Goal: Task Accomplishment & Management: Use online tool/utility

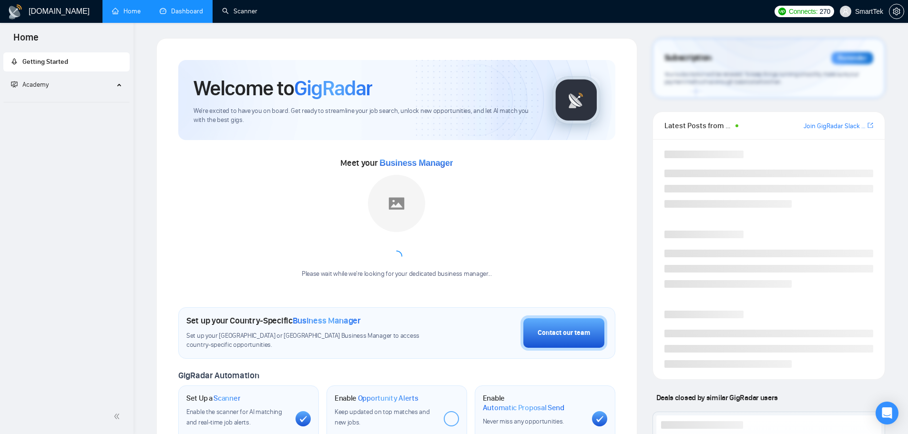
click at [203, 10] on link "Dashboard" at bounding box center [181, 11] width 43 height 8
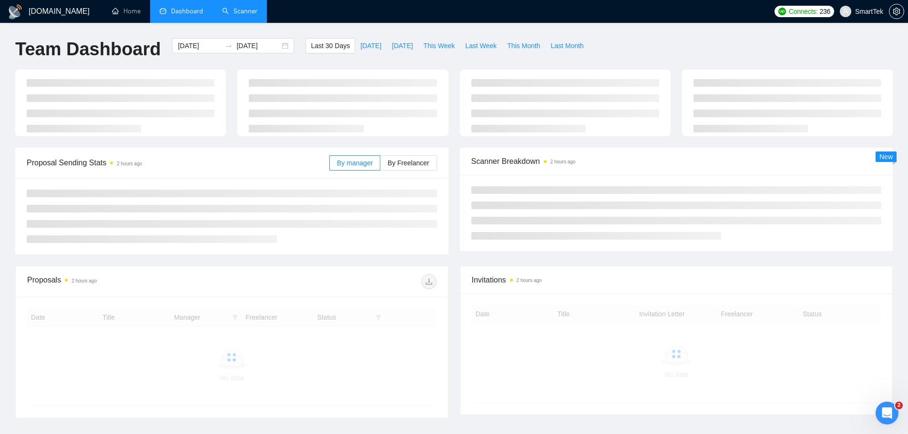
click at [232, 9] on link "Scanner" at bounding box center [239, 11] width 35 height 8
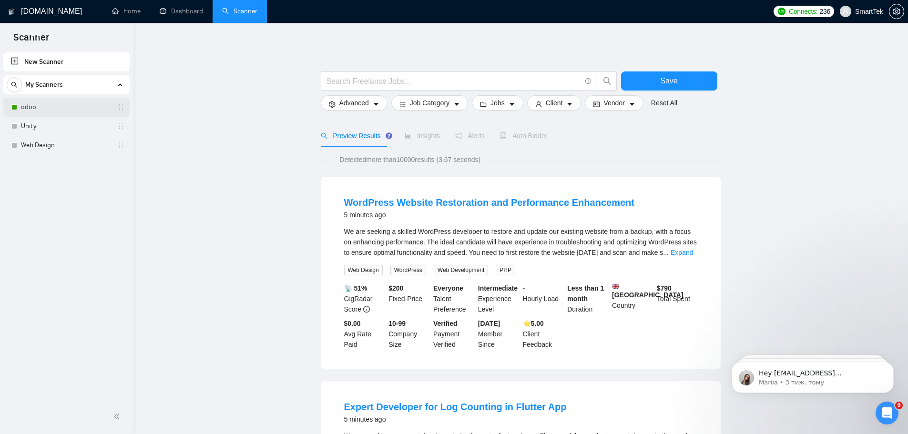
click at [65, 102] on link "odoo" at bounding box center [66, 107] width 91 height 19
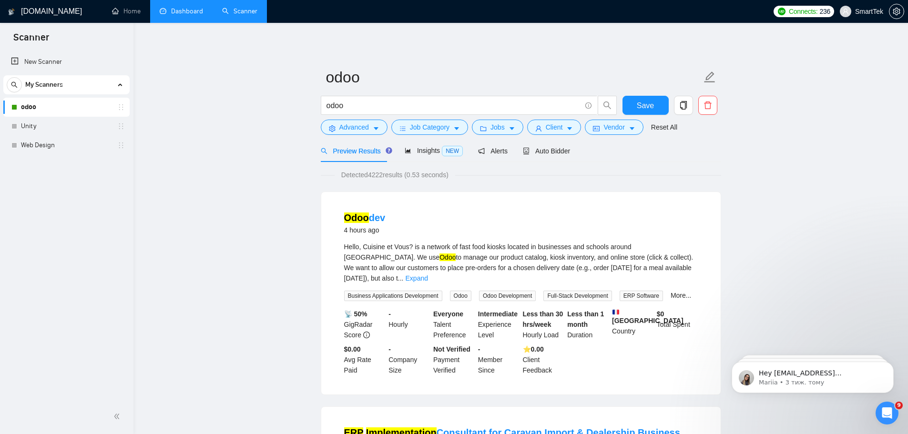
click at [176, 7] on link "Dashboard" at bounding box center [181, 11] width 43 height 8
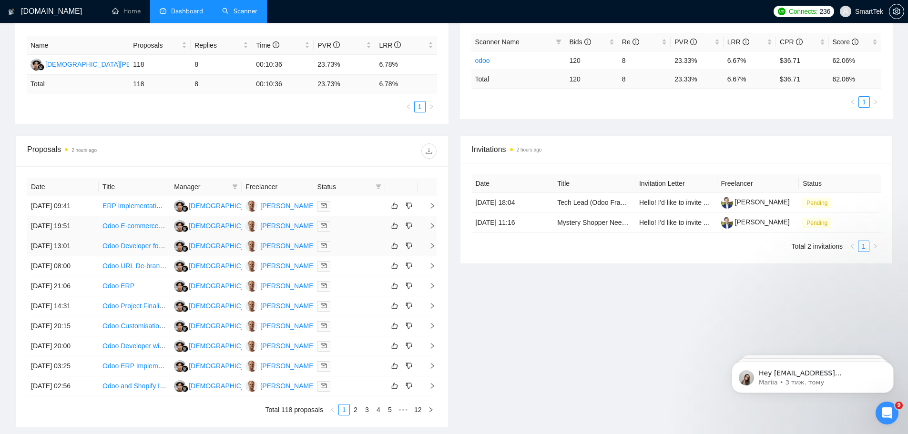
scroll to position [191, 0]
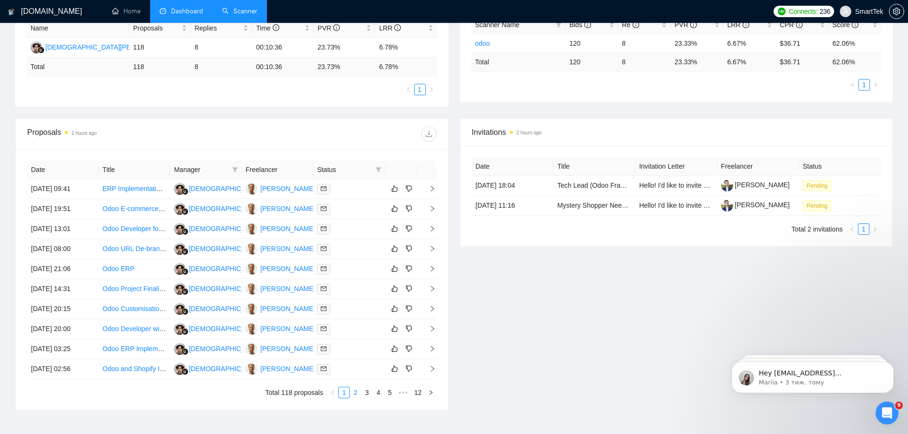
click at [355, 394] on link "2" at bounding box center [355, 392] width 10 height 10
click at [140, 187] on link "Odoo Expert for CRM and Inventory Configuration" at bounding box center [176, 189] width 148 height 8
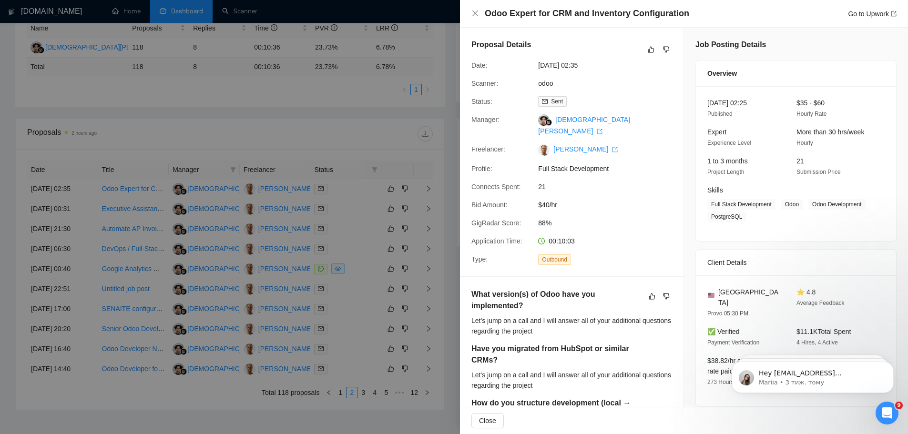
click at [407, 146] on div at bounding box center [454, 217] width 908 height 434
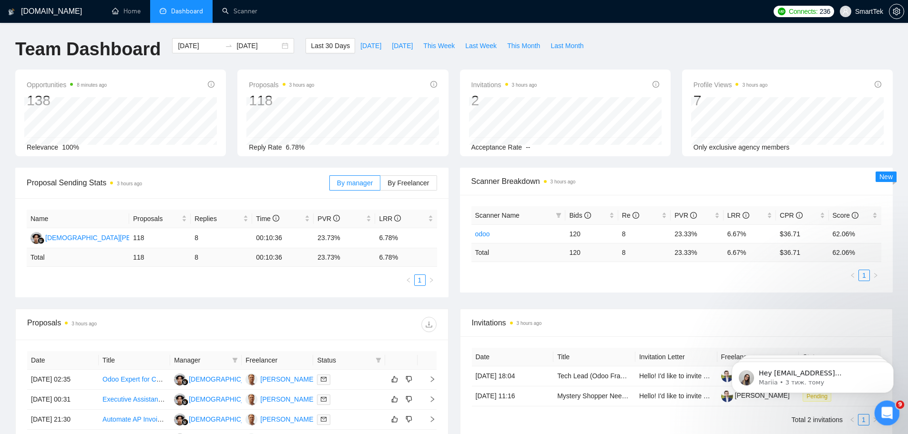
click at [887, 405] on div "Відкрити програму для спілкування Intercom" at bounding box center [885, 411] width 31 height 31
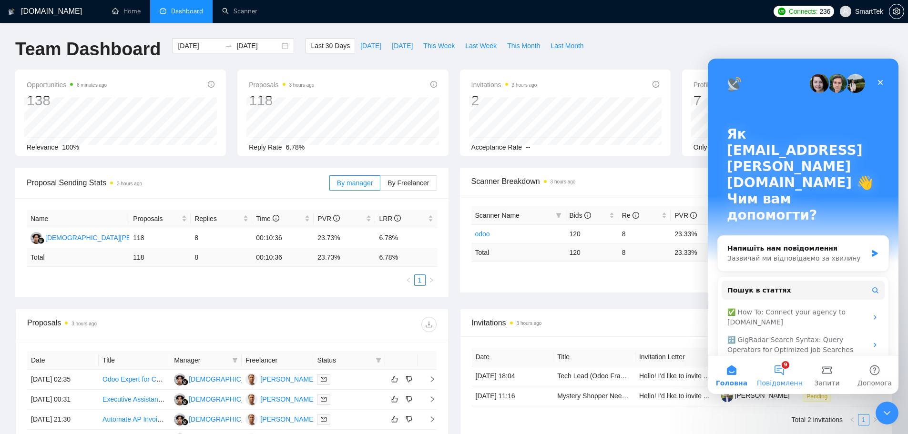
click at [779, 374] on button "9 Повідомлення" at bounding box center [779, 375] width 48 height 38
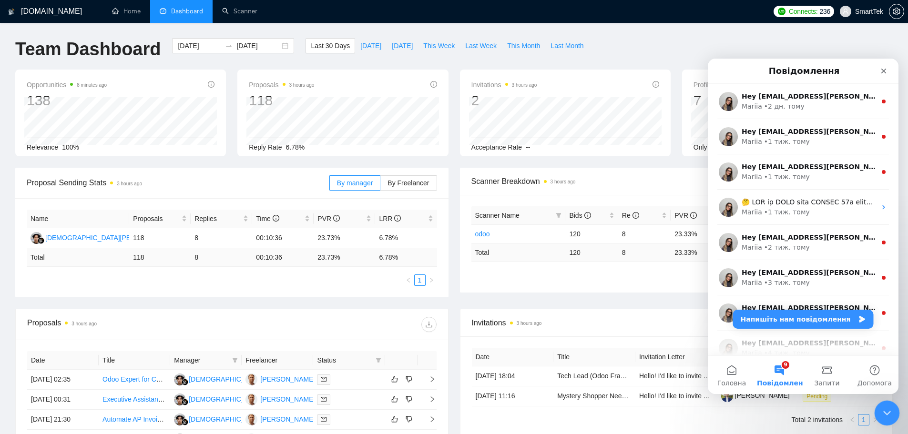
click at [884, 407] on icon "Закрити програму для спілкування Intercom" at bounding box center [885, 411] width 11 height 11
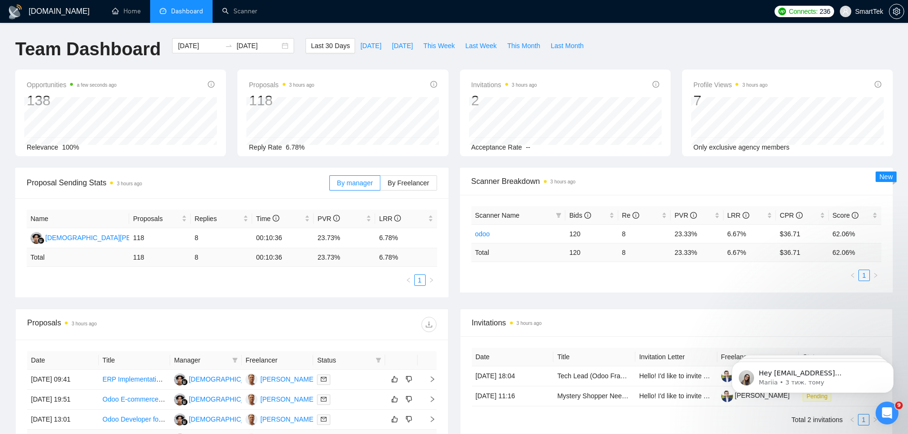
scroll to position [252, 0]
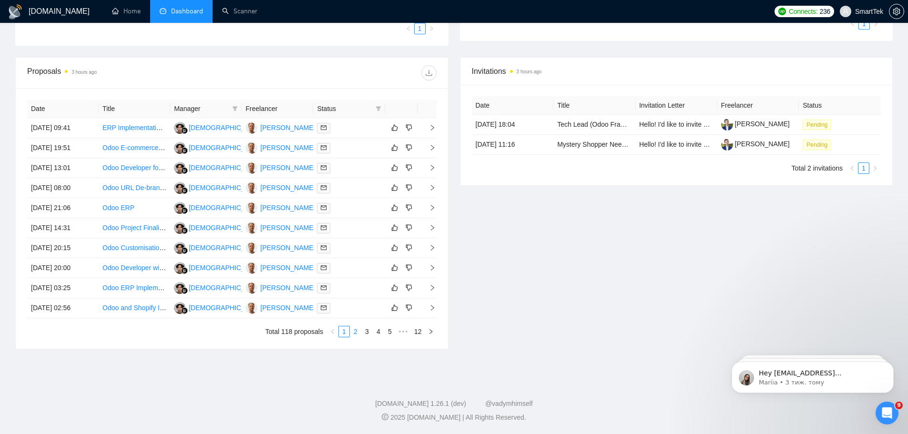
click at [354, 334] on link "2" at bounding box center [355, 331] width 10 height 10
click at [363, 334] on link "3" at bounding box center [367, 331] width 10 height 10
click at [381, 334] on link "4" at bounding box center [378, 331] width 10 height 10
click at [331, 331] on link "1" at bounding box center [332, 331] width 10 height 10
click at [355, 333] on link "2" at bounding box center [355, 331] width 10 height 10
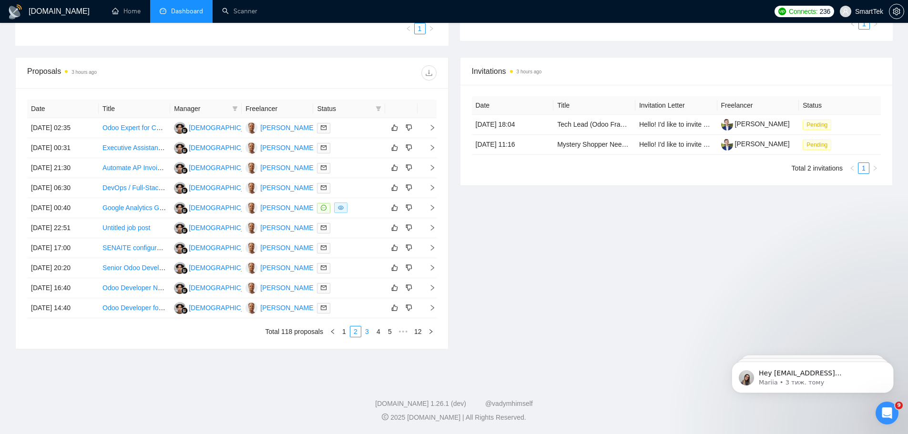
click at [365, 328] on link "3" at bounding box center [367, 331] width 10 height 10
click at [378, 329] on link "4" at bounding box center [378, 331] width 10 height 10
click at [380, 332] on link "5" at bounding box center [378, 331] width 10 height 10
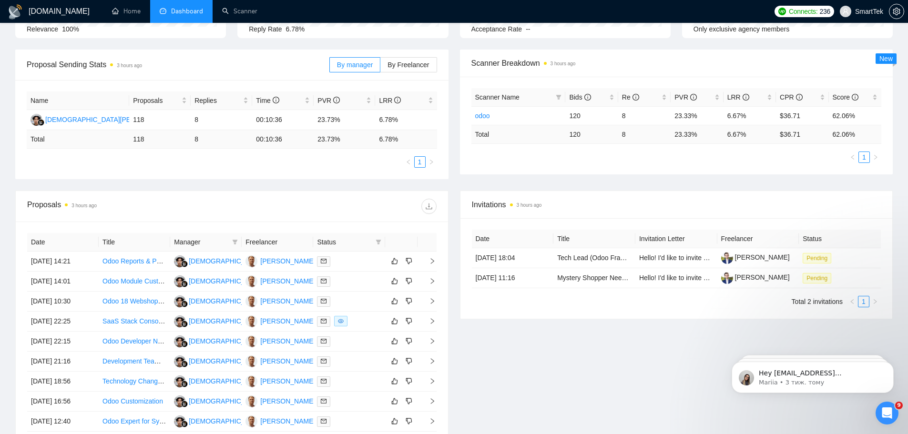
scroll to position [238, 0]
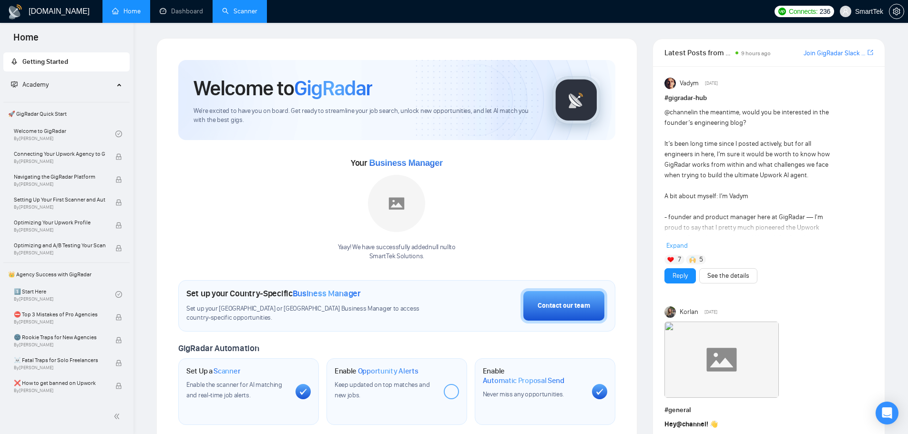
click at [246, 15] on link "Scanner" at bounding box center [239, 11] width 35 height 8
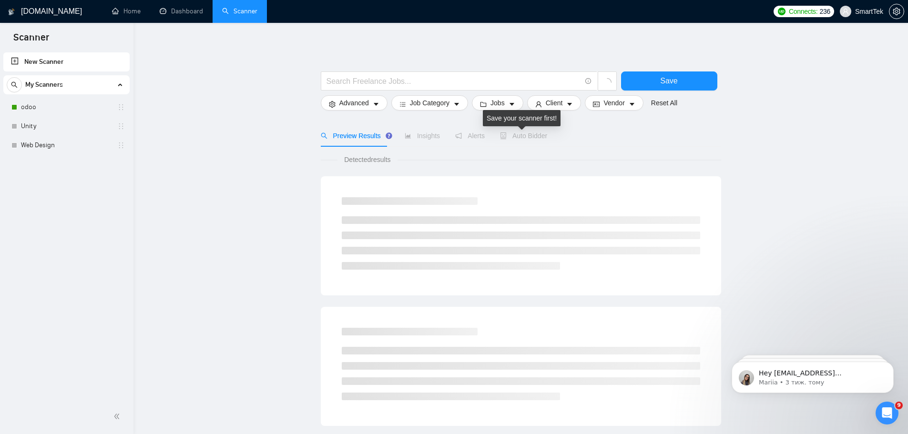
click at [521, 137] on span "Auto Bidder" at bounding box center [523, 136] width 47 height 8
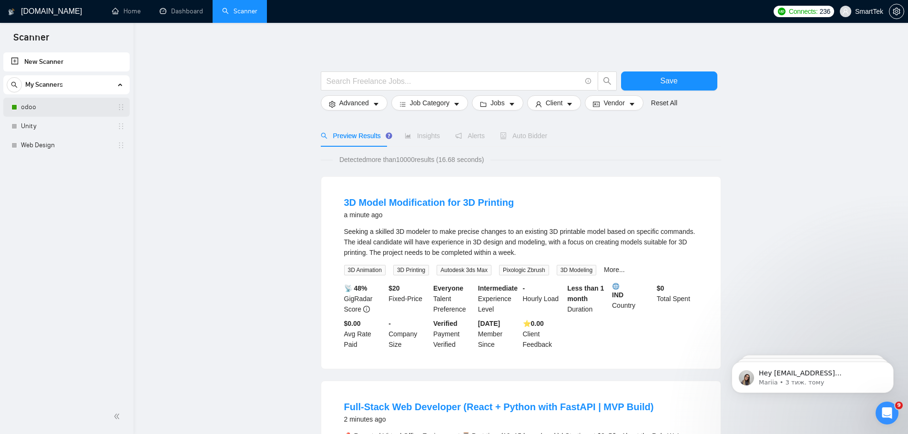
click at [41, 107] on link "odoo" at bounding box center [66, 107] width 91 height 19
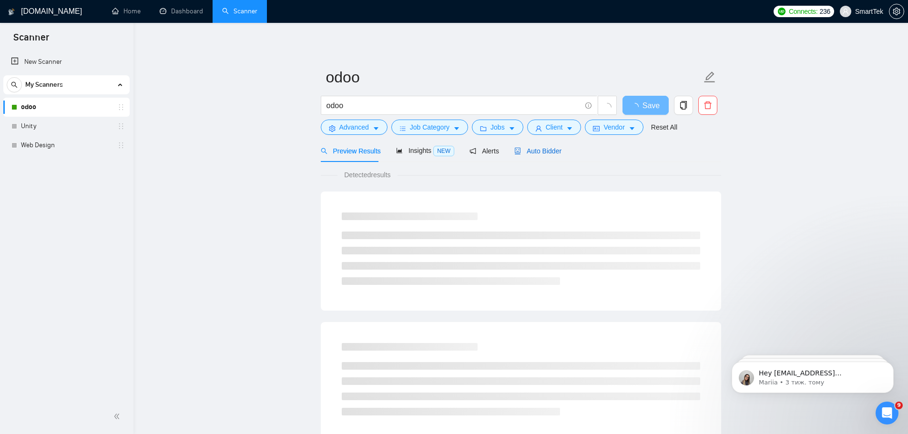
click at [537, 152] on span "Auto Bidder" at bounding box center [537, 151] width 47 height 8
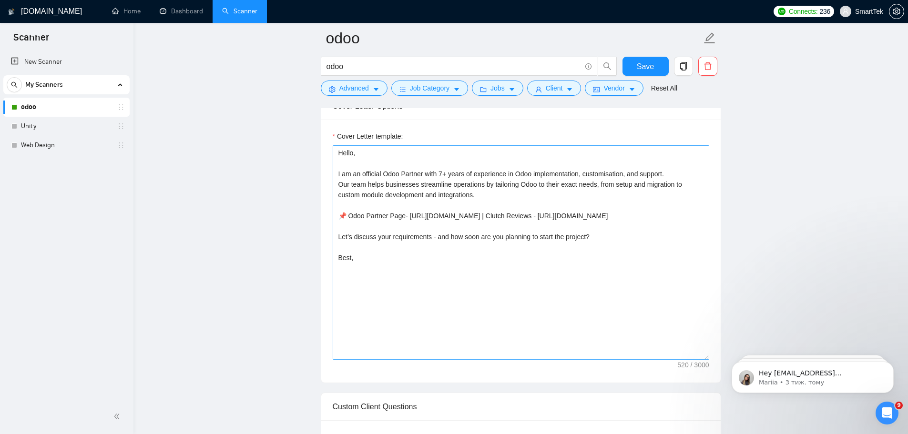
scroll to position [619, 0]
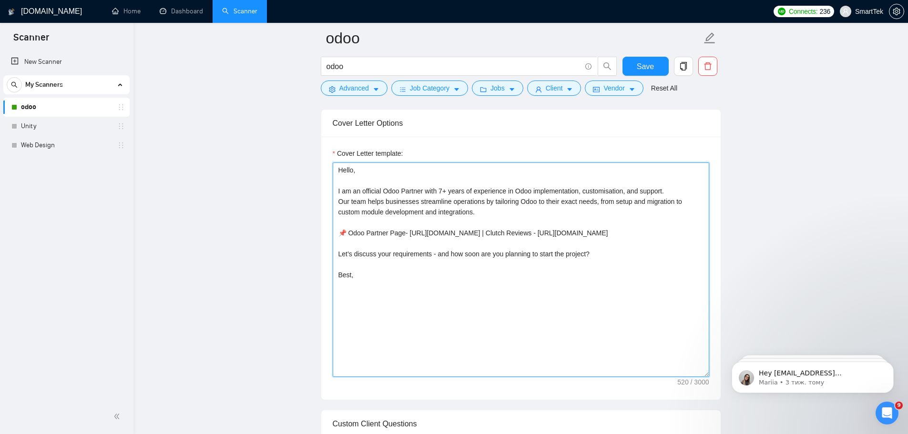
drag, startPoint x: 371, startPoint y: 284, endPoint x: 322, endPoint y: 160, distance: 133.1
click at [322, 160] on div "Cover Letter template: Hello, I am an official Odoo Partner with 7+ years of ex…" at bounding box center [520, 268] width 399 height 263
paste textarea "They say Odoo updates are like coffee — best enjoyed when someone else prepares…"
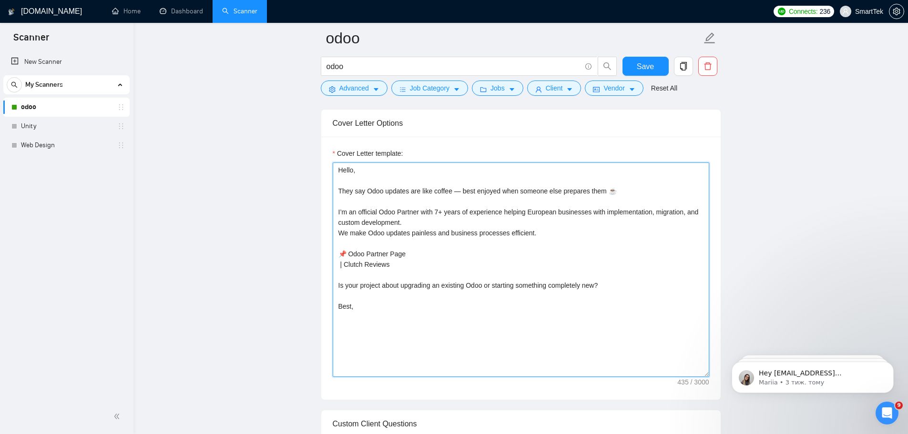
click at [382, 255] on textarea "Hello, They say Odoo updates are like coffee — best enjoyed when someone else p…" at bounding box center [521, 269] width 376 height 214
drag, startPoint x: 418, startPoint y: 257, endPoint x: 298, endPoint y: 252, distance: 120.2
click at [396, 253] on textarea "Hello, They say Odoo updates are like coffee — best enjoyed when someone else p…" at bounding box center [521, 269] width 376 height 214
drag, startPoint x: 395, startPoint y: 262, endPoint x: 335, endPoint y: 255, distance: 59.9
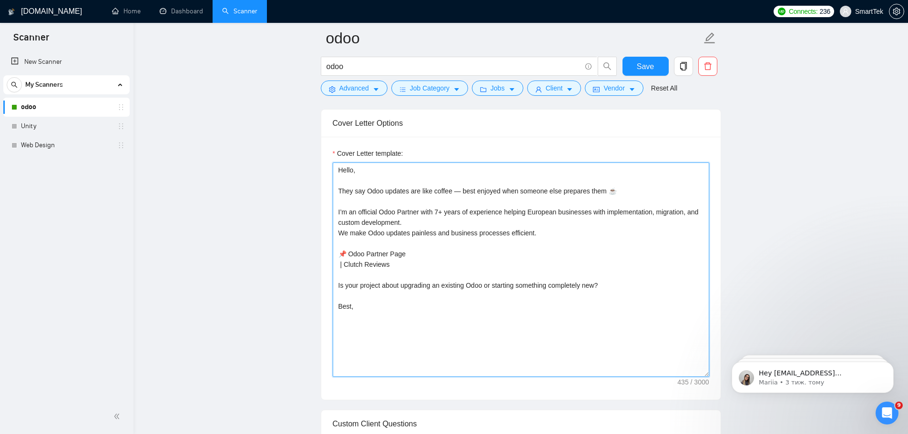
click at [335, 255] on textarea "Hello, They say Odoo updates are like coffee — best enjoyed when someone else p…" at bounding box center [521, 269] width 376 height 214
paste textarea "- [URL][DOMAIN_NAME] | Clutch Reviews - [URL][DOMAIN_NAME]"
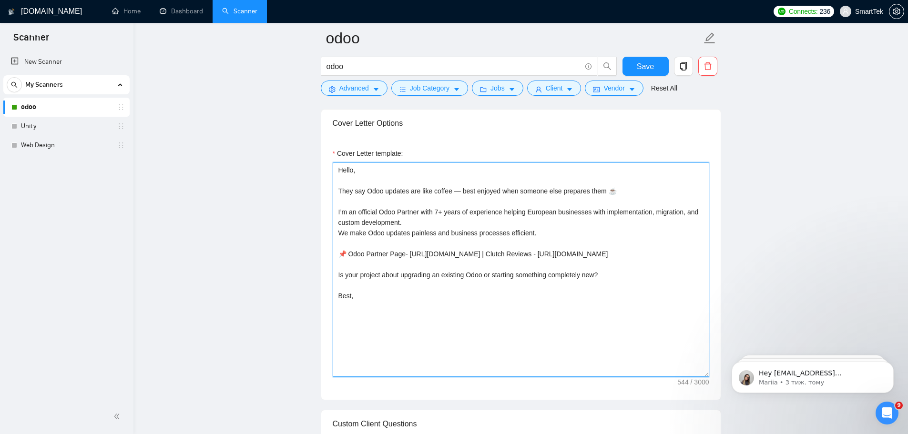
click at [491, 263] on textarea "Hello, They say Odoo updates are like coffee — best enjoyed when someone else p…" at bounding box center [521, 269] width 376 height 214
drag, startPoint x: 355, startPoint y: 192, endPoint x: 326, endPoint y: 192, distance: 28.1
click at [326, 192] on div "Cover Letter template: Hello, They say Odoo updates are like coffee — best enjo…" at bounding box center [520, 268] width 399 height 263
click at [425, 192] on textarea "Hello, One my client said Odoo updates are like coffee — best enjoyed when some…" at bounding box center [521, 269] width 376 height 214
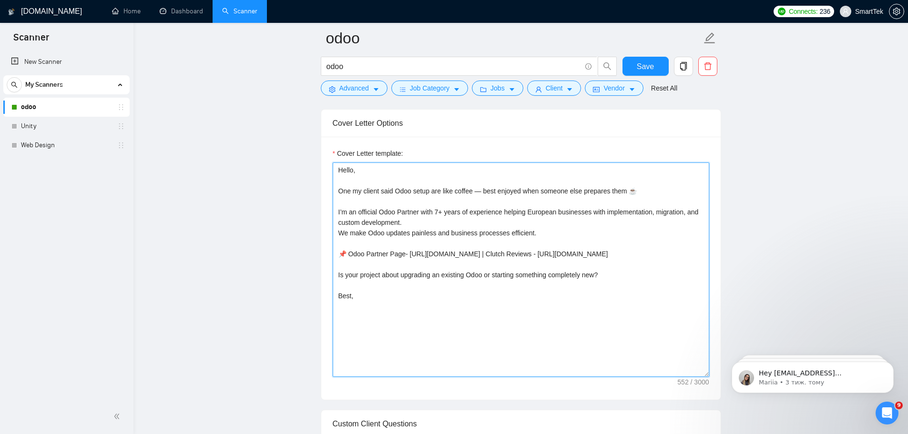
drag, startPoint x: 439, startPoint y: 190, endPoint x: 430, endPoint y: 191, distance: 8.6
click at [430, 191] on textarea "Hello, One my client said Odoo setup are like coffee — best enjoyed when someon…" at bounding box center [521, 269] width 376 height 214
click at [473, 188] on textarea "Hello, One my client said Odoo setup is like coffee — best enjoyed when someone…" at bounding box center [521, 269] width 376 height 214
click at [586, 189] on textarea "Hello, One my client said Odoo setup is like coffee - best enjoyed when someone…" at bounding box center [521, 269] width 376 height 214
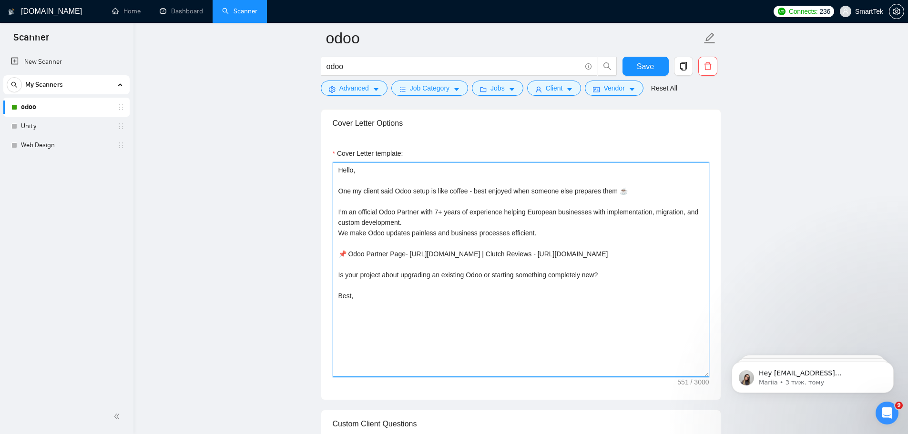
click at [590, 202] on textarea "Hello, One my client said Odoo setup is like coffee - best enjoyed when someone…" at bounding box center [521, 269] width 376 height 214
click at [598, 189] on textarea "Hello, One my client said Odoo setup is like coffee - best enjoyed when someone…" at bounding box center [521, 269] width 376 height 214
drag, startPoint x: 608, startPoint y: 191, endPoint x: 597, endPoint y: 192, distance: 10.5
click at [597, 192] on textarea "Hello, One my client said Odoo setup is like coffee - best enjoyed when someone…" at bounding box center [521, 269] width 376 height 214
click at [516, 218] on textarea "Hello, One my client said Odoo setup is like coffee - best enjoyed when someone…" at bounding box center [521, 269] width 376 height 214
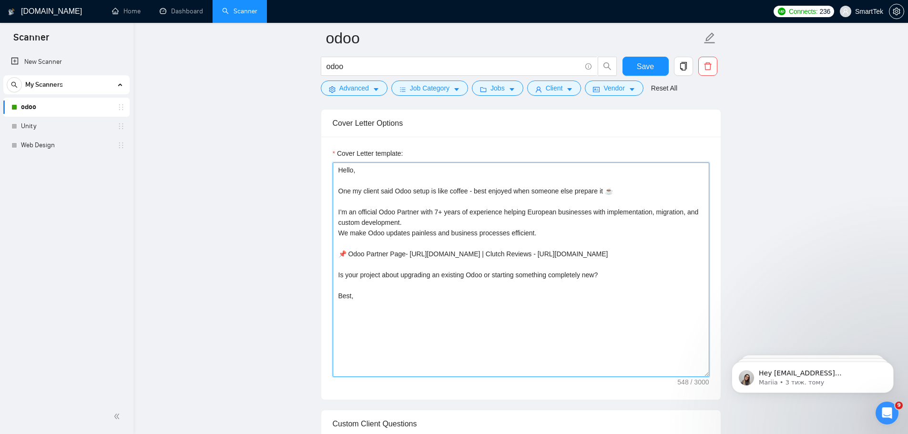
click at [527, 212] on textarea "Hello, One my client said Odoo setup is like coffee - best enjoyed when someone…" at bounding box center [521, 269] width 376 height 214
drag, startPoint x: 603, startPoint y: 286, endPoint x: 365, endPoint y: 278, distance: 238.9
click at [365, 278] on textarea "Hello, One my client said Odoo setup is like coffee - best enjoyed when someone…" at bounding box center [521, 269] width 376 height 214
click at [355, 281] on textarea "Hello, One my client said Odoo setup is like coffee - best enjoyed when someone…" at bounding box center [521, 269] width 376 height 214
click at [607, 290] on textarea "Hello, One my client said Odoo setup is like coffee - best enjoyed when someone…" at bounding box center [521, 269] width 376 height 214
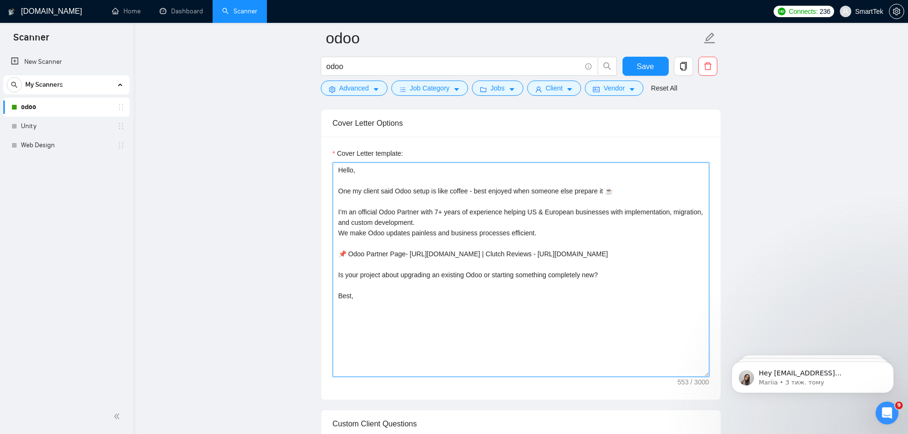
click at [608, 288] on textarea "Hello, One my client said Odoo setup is like coffee - best enjoyed when someone…" at bounding box center [521, 269] width 376 height 214
click at [352, 183] on textarea "Hello, One my client said Odoo setup is like coffee - best enjoyed when someone…" at bounding box center [521, 269] width 376 height 214
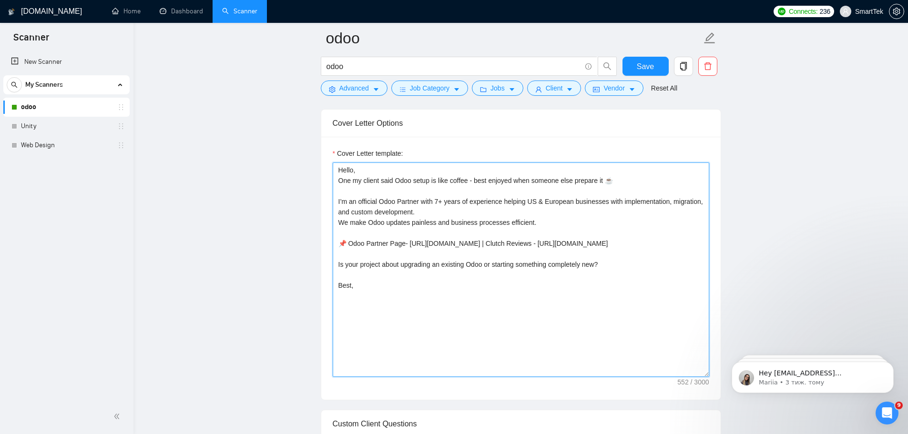
drag, startPoint x: 429, startPoint y: 183, endPoint x: 414, endPoint y: 184, distance: 15.4
click at [414, 184] on textarea "Hello, One my client said Odoo setup is like coffee - best enjoyed when someone…" at bounding box center [521, 269] width 376 height 214
click at [463, 211] on textarea "Hello, One my client said Odoo Setup proces is like coffee - best enjoyed when …" at bounding box center [521, 269] width 376 height 214
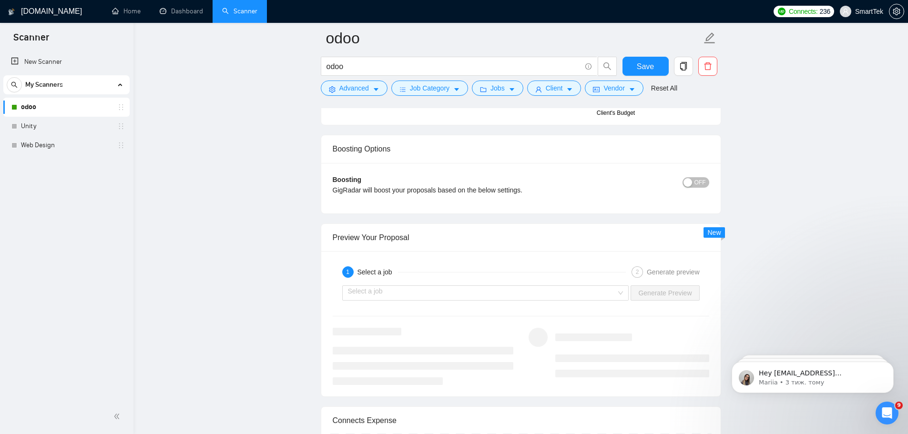
scroll to position [1334, 0]
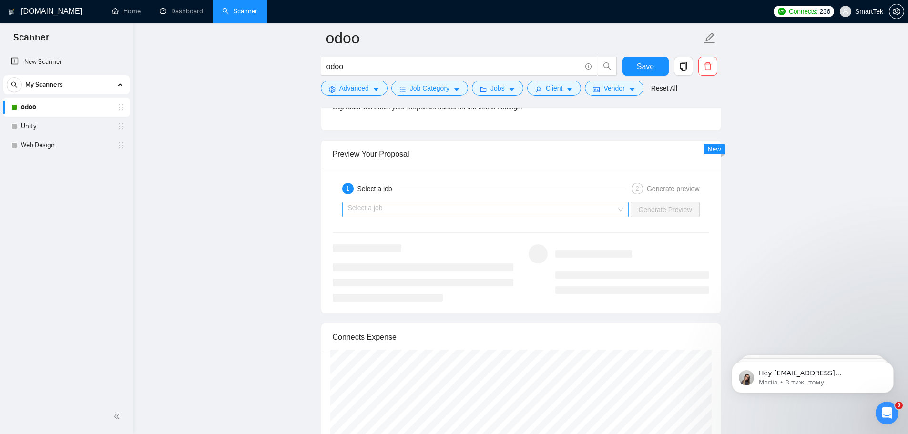
type textarea "Hello, One my client said Odoo Setup proces is like coffee - best enjoyed when …"
click at [389, 206] on input "search" at bounding box center [482, 210] width 269 height 14
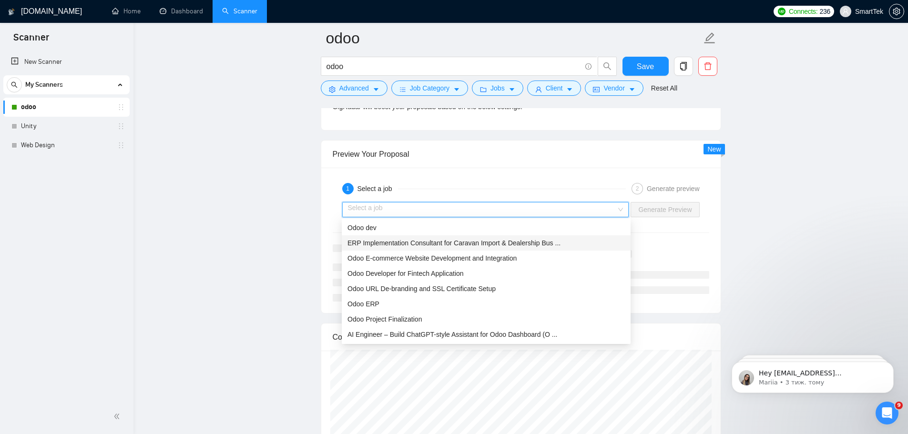
click at [380, 240] on span "ERP Implementation Consultant for Caravan Import & Dealership Bus ..." at bounding box center [453, 243] width 213 height 8
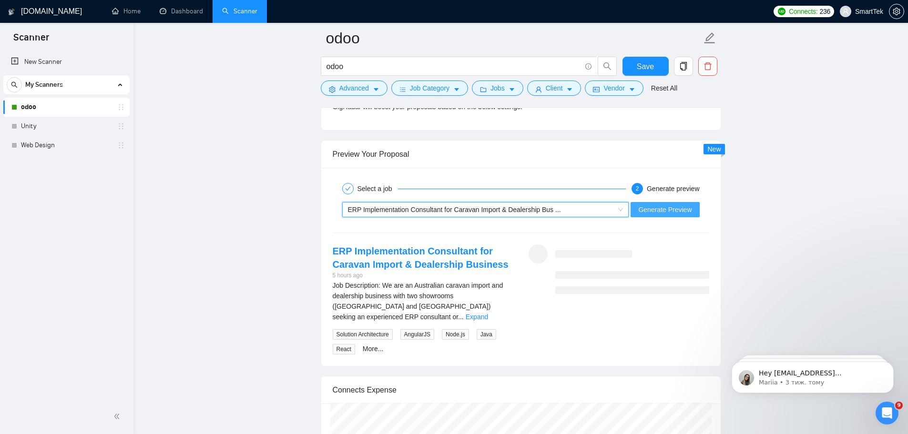
click at [665, 209] on span "Generate Preview" at bounding box center [664, 209] width 53 height 10
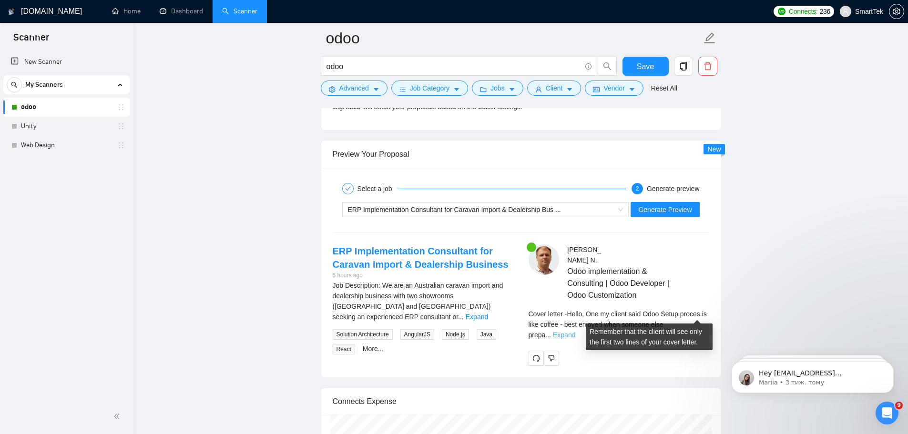
click at [575, 331] on link "Expand" at bounding box center [564, 335] width 22 height 8
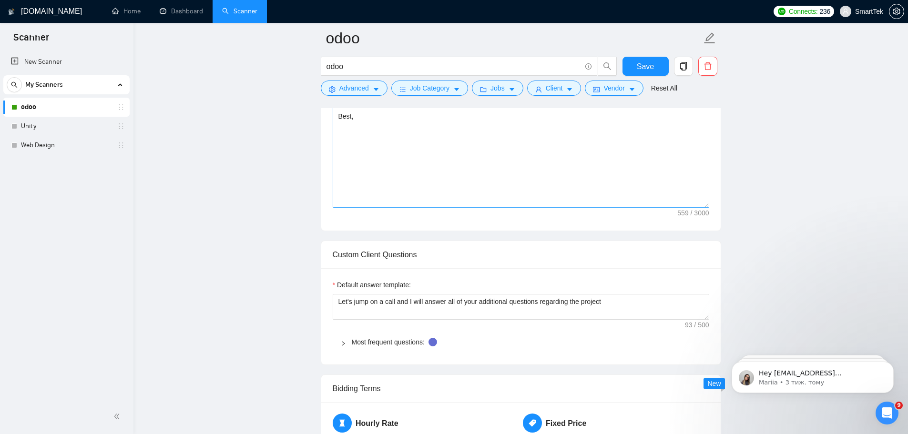
scroll to position [667, 0]
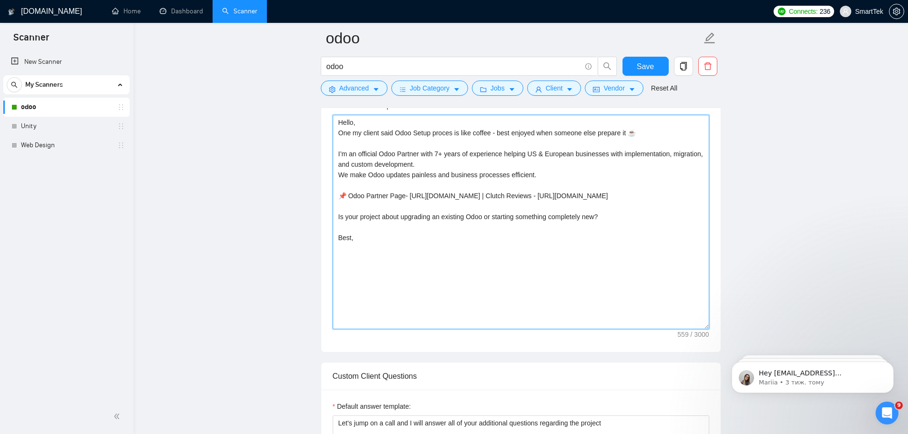
drag, startPoint x: 599, startPoint y: 225, endPoint x: 337, endPoint y: 228, distance: 262.1
click at [337, 228] on textarea "Hello, One my client said Odoo Setup proces is like coffee - best enjoyed when …" at bounding box center [521, 222] width 376 height 214
click at [601, 227] on textarea "Hello, One my client said Odoo Setup proces is like coffee - best enjoyed when …" at bounding box center [521, 222] width 376 height 214
click at [598, 226] on textarea "Hello, One my client said Odoo Setup proces is like coffee - best enjoyed when …" at bounding box center [521, 222] width 376 height 214
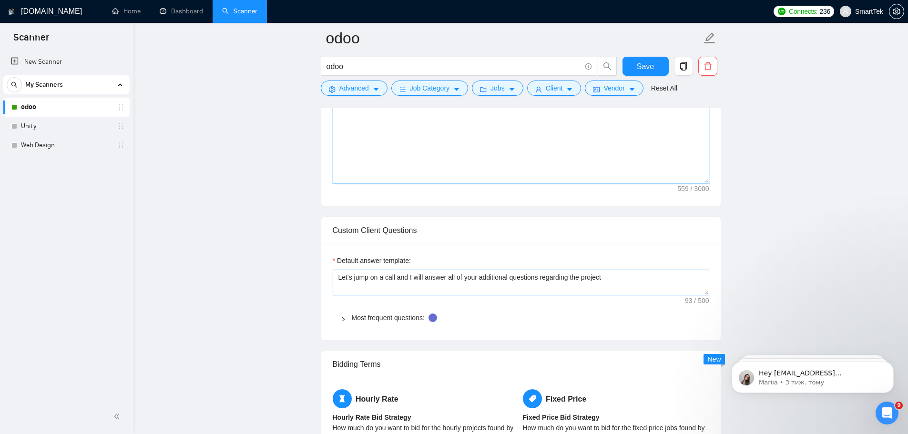
scroll to position [858, 0]
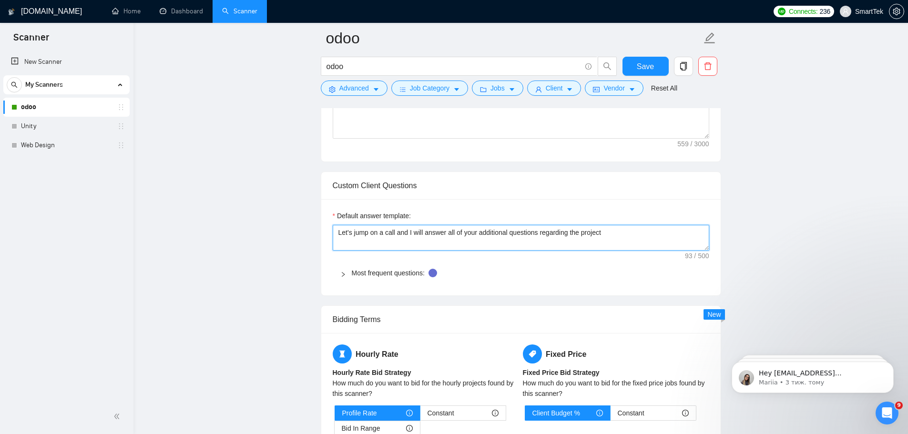
drag, startPoint x: 592, startPoint y: 230, endPoint x: 624, endPoint y: 234, distance: 32.2
click at [624, 234] on textarea "Let's jump on a call and I will answer all of your additional questions regardi…" at bounding box center [521, 238] width 376 height 26
click at [565, 270] on span "Most frequent questions:" at bounding box center [527, 273] width 350 height 10
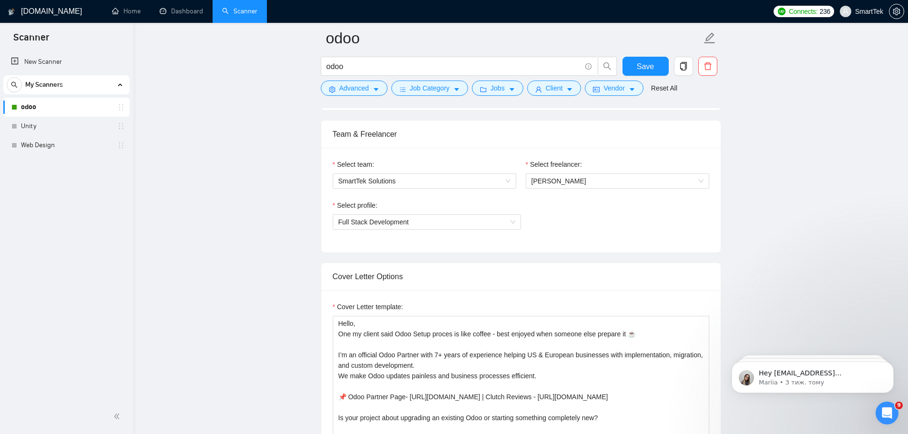
scroll to position [334, 0]
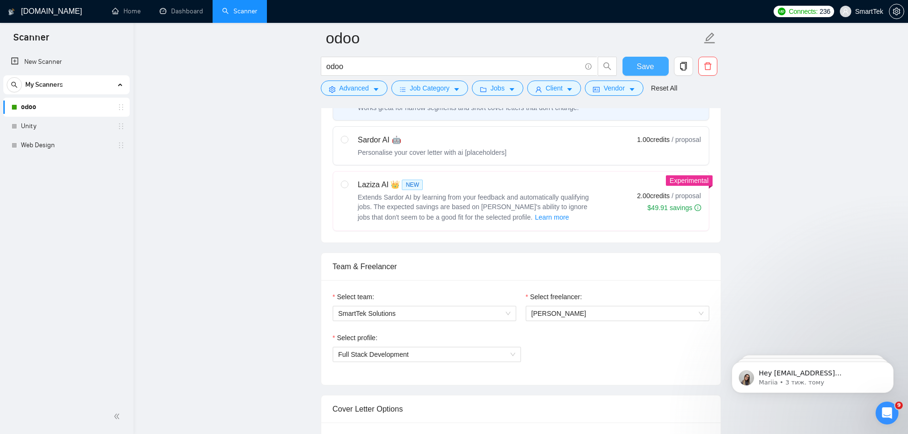
click at [641, 64] on span "Save" at bounding box center [645, 67] width 17 height 12
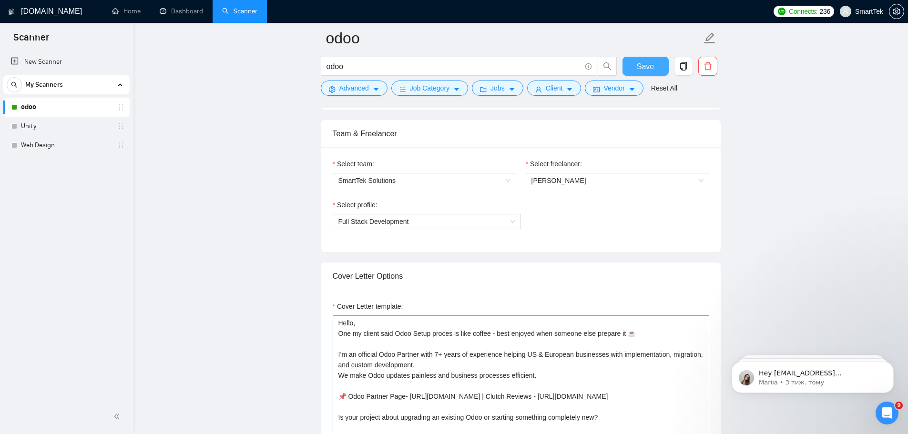
scroll to position [572, 0]
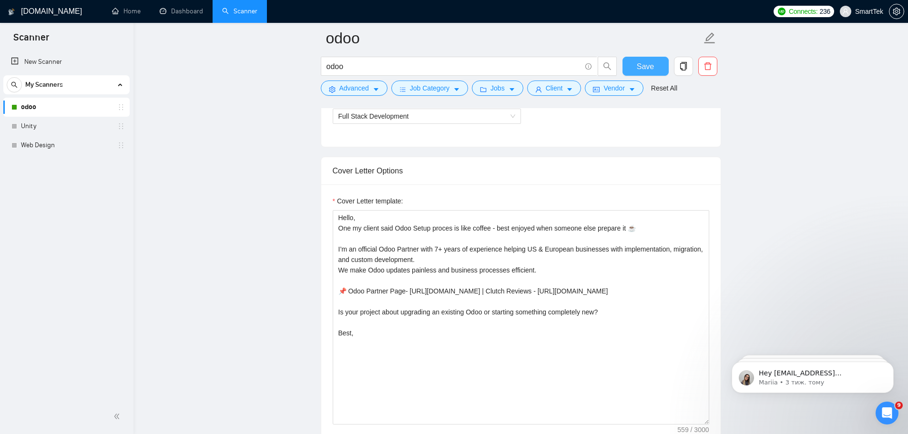
click at [647, 64] on span "Save" at bounding box center [645, 67] width 17 height 12
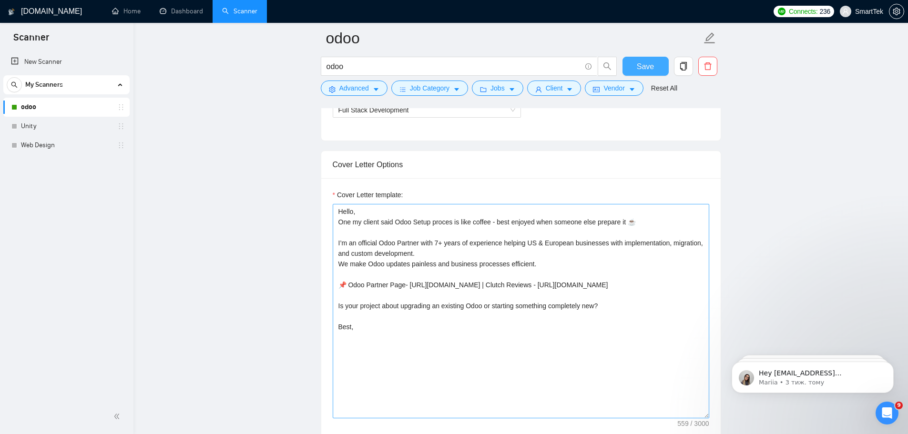
scroll to position [619, 0]
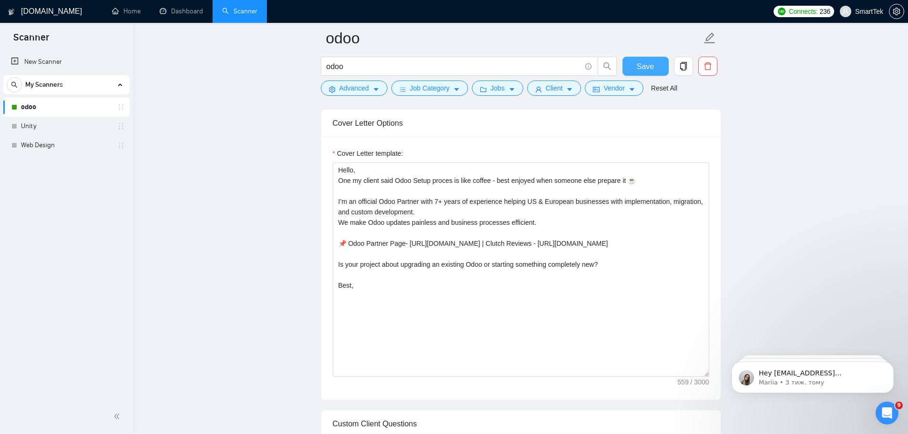
click at [648, 69] on span "Save" at bounding box center [645, 67] width 17 height 12
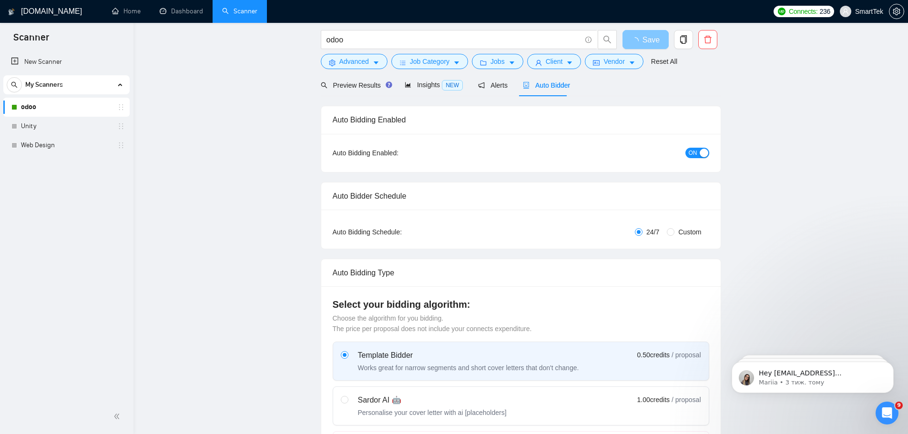
scroll to position [0, 0]
